Goal: Navigation & Orientation: Find specific page/section

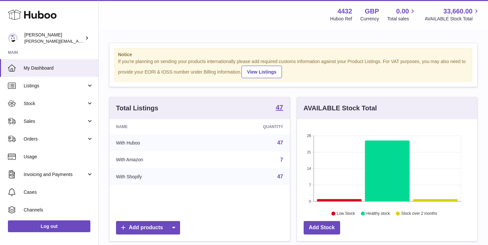
scroll to position [103, 180]
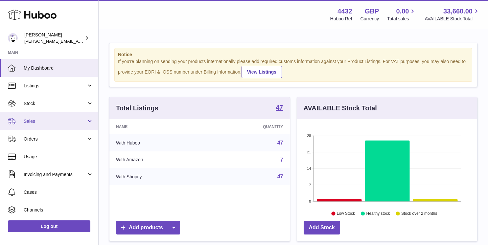
click at [59, 121] on span "Sales" at bounding box center [55, 121] width 63 height 6
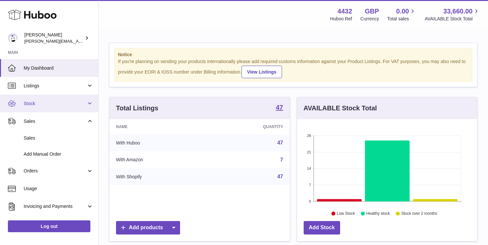
click at [60, 106] on span "Stock" at bounding box center [55, 104] width 63 height 6
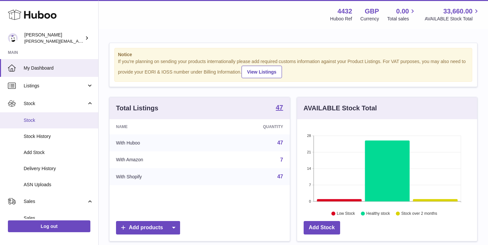
click at [58, 121] on span "Stock" at bounding box center [59, 120] width 70 height 6
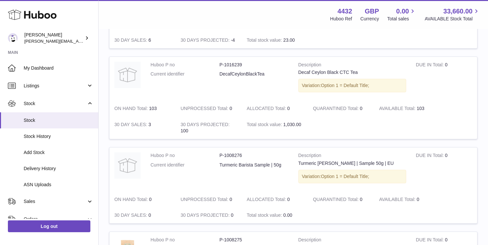
scroll to position [801, 0]
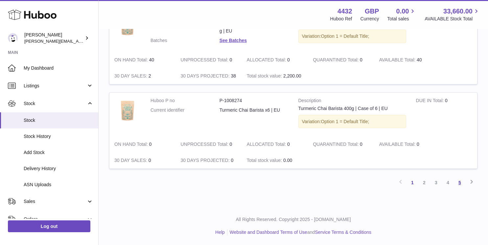
click at [457, 181] on link "5" at bounding box center [460, 183] width 12 height 12
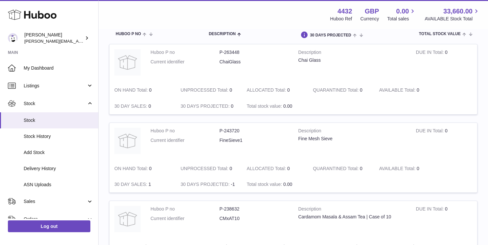
scroll to position [75, 0]
